Goal: Task Accomplishment & Management: Use online tool/utility

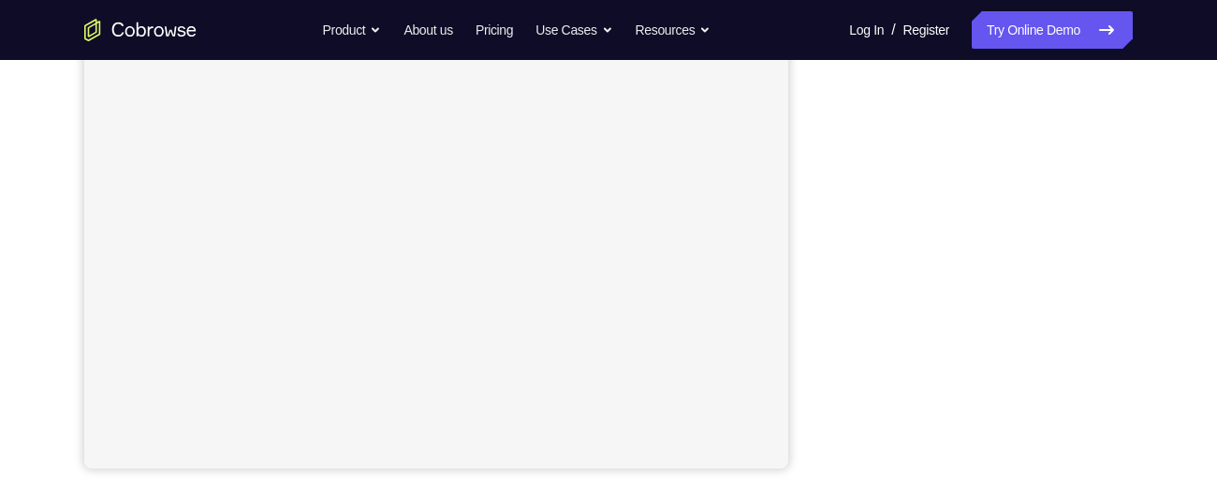
scroll to position [394, 0]
click at [1190, 278] on div "Your Support Agent Your Customer Web iOS Android Next Steps We’d be happy to gi…" at bounding box center [608, 335] width 1198 height 1235
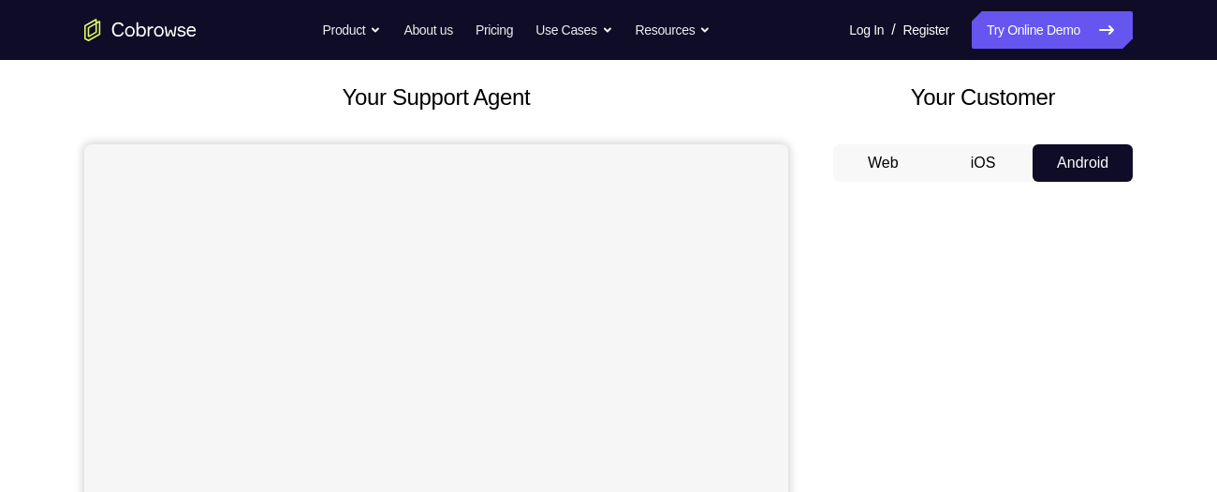
scroll to position [97, 0]
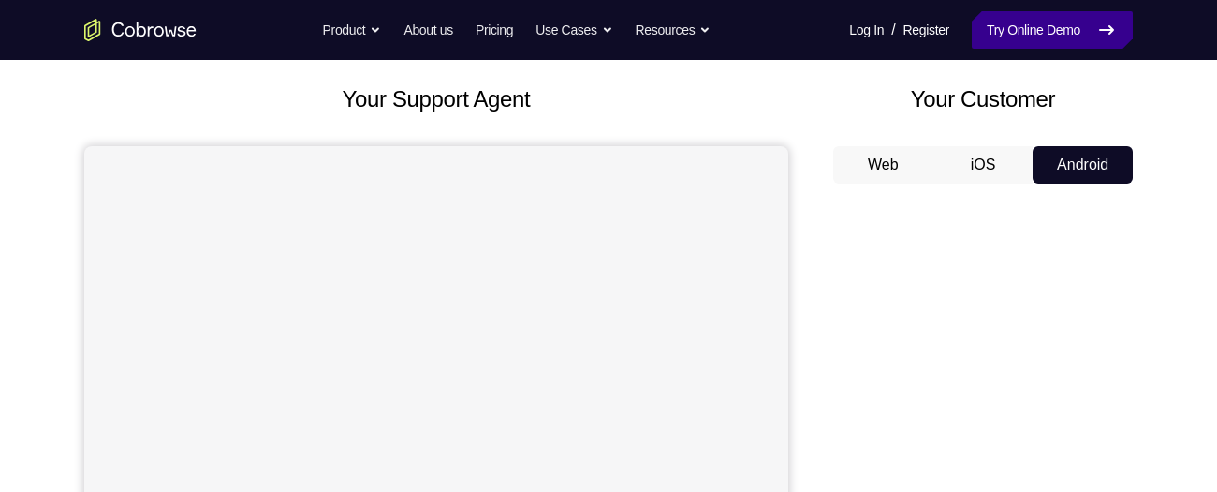
click at [1076, 36] on link "Try Online Demo" at bounding box center [1052, 29] width 161 height 37
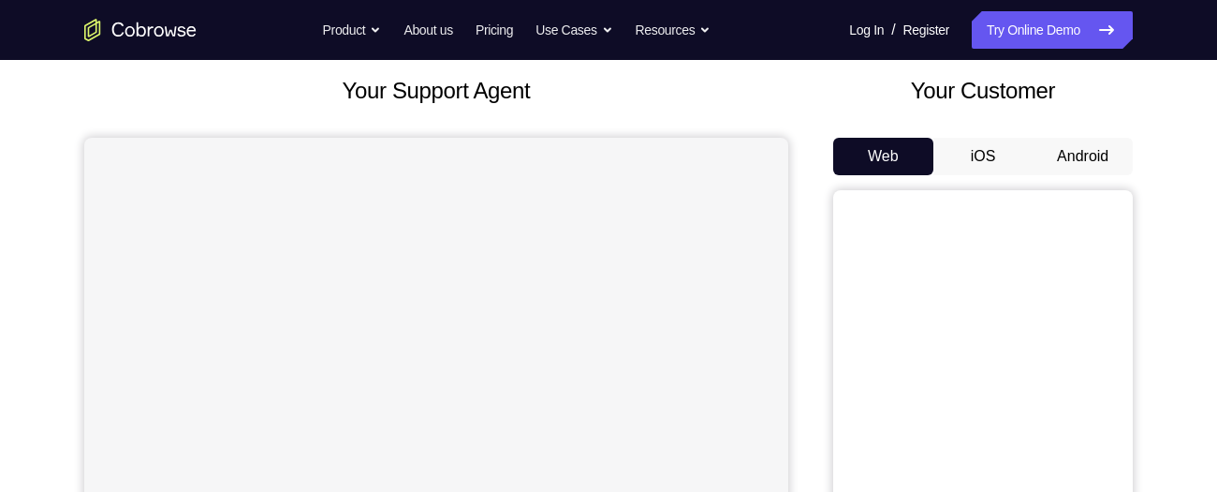
scroll to position [112, 0]
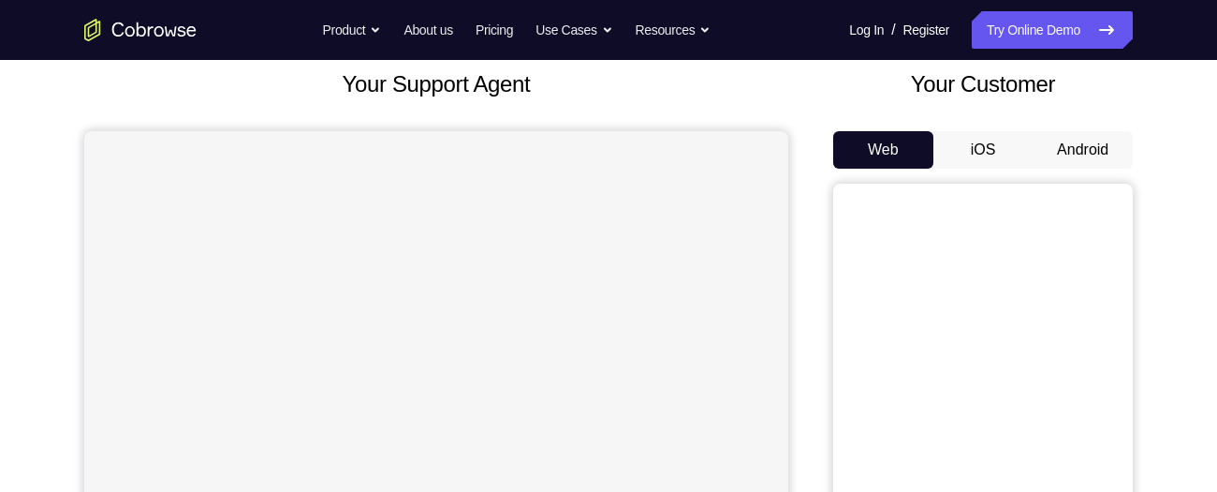
click at [1096, 144] on button "Android" at bounding box center [1083, 149] width 100 height 37
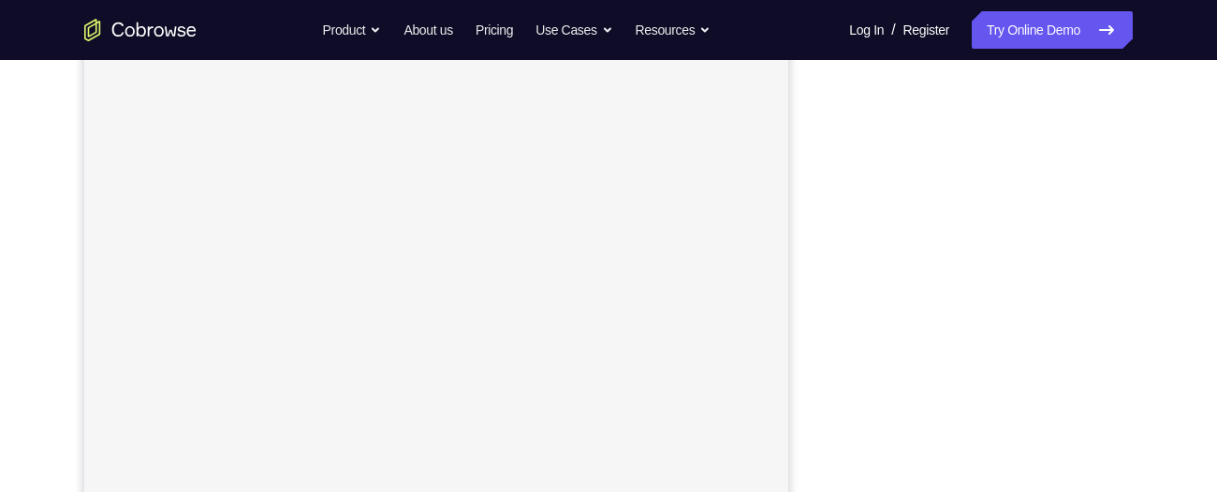
scroll to position [349, 0]
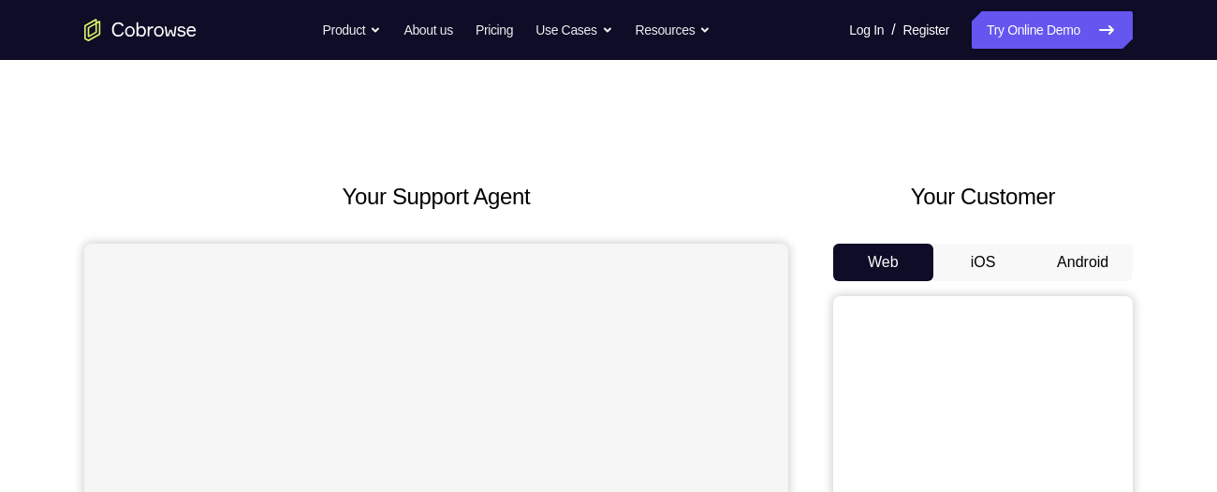
click at [1093, 254] on button "Android" at bounding box center [1083, 261] width 100 height 37
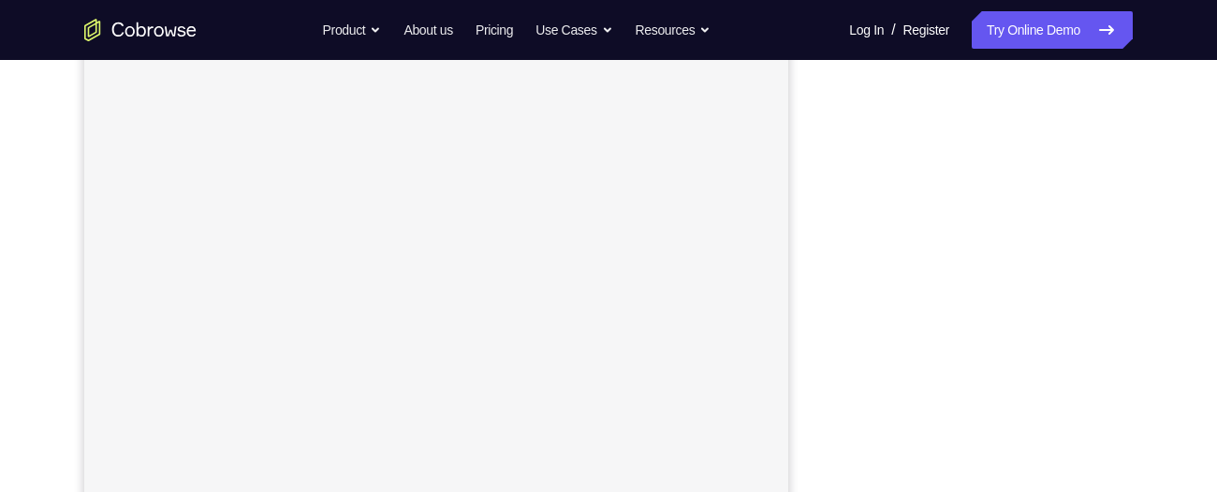
scroll to position [216, 0]
click at [1161, 133] on div "Your Support Agent Your Customer Web iOS Android Next Steps We’d be happy to gi…" at bounding box center [608, 461] width 1198 height 1235
click at [1161, 126] on div "Your Support Agent Your Customer Web iOS Android Next Steps We’d be happy to gi…" at bounding box center [608, 461] width 1198 height 1235
click at [1167, 294] on div "Your Support Agent Your Customer Web iOS Android Next Steps We’d be happy to gi…" at bounding box center [608, 431] width 1198 height 1235
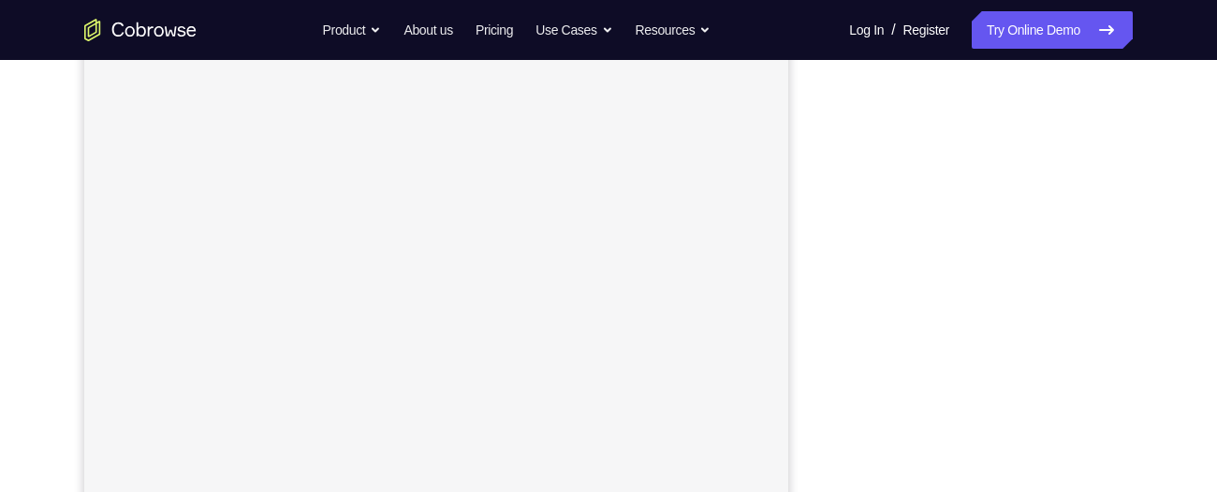
scroll to position [321, 0]
